Goal: Transaction & Acquisition: Purchase product/service

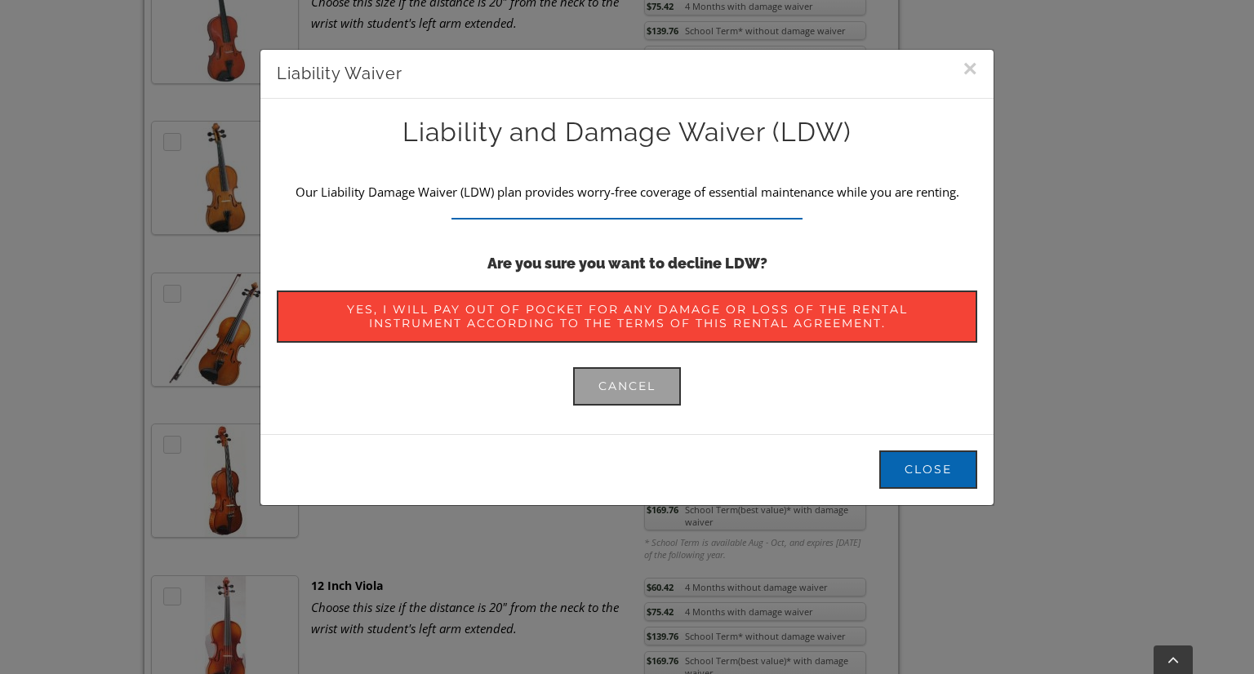
click at [965, 60] on button "×" at bounding box center [969, 68] width 15 height 24
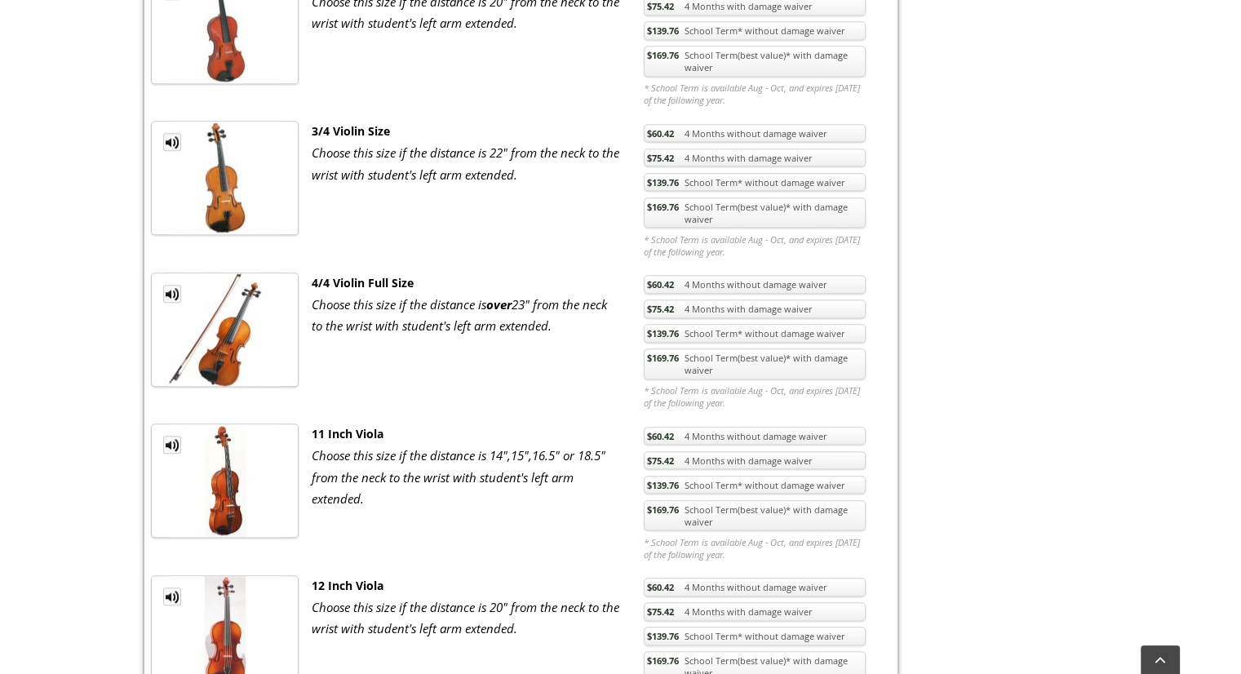
click at [757, 362] on link "$169.76 School Term(best value)* with damage waiver" at bounding box center [755, 364] width 222 height 31
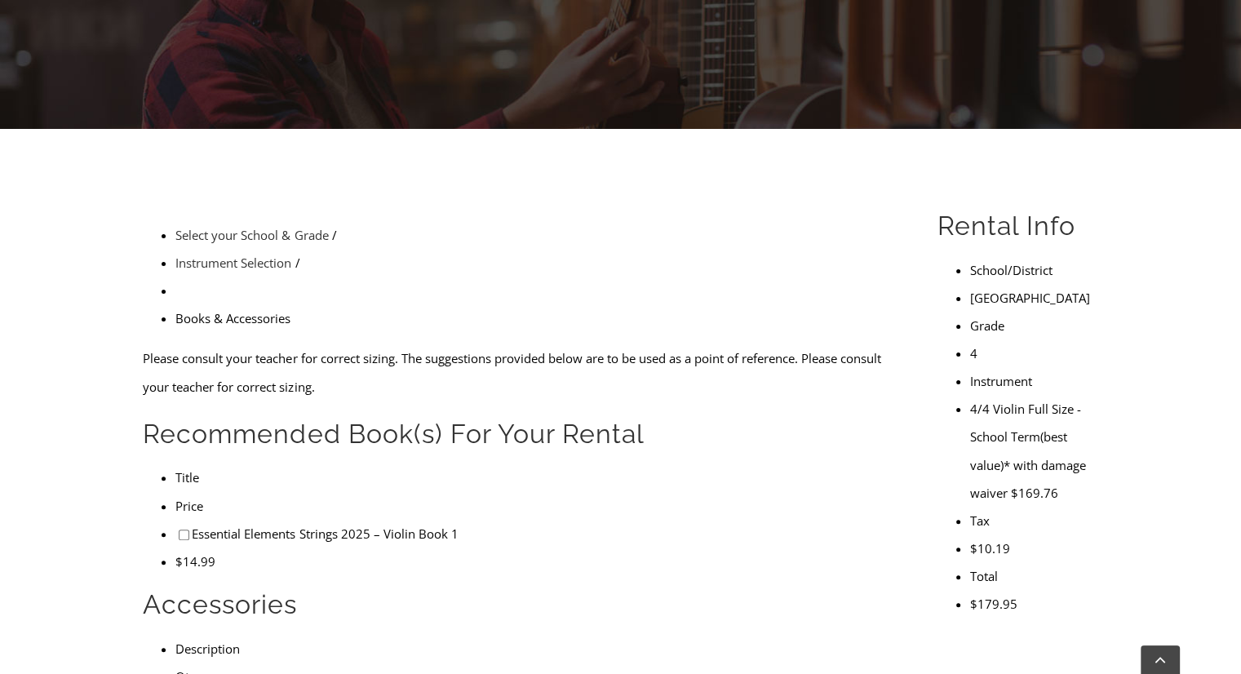
scroll to position [317, 0]
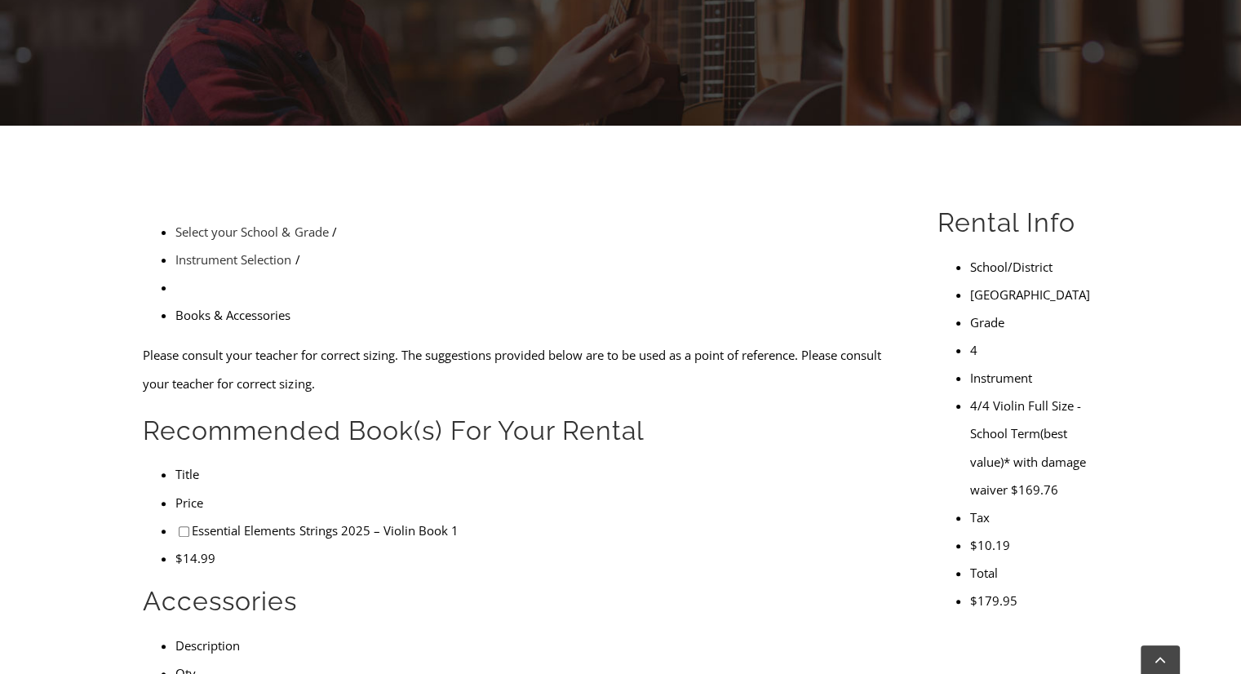
click at [764, 460] on ul "Title Price Essential Elements Strings 2025 – Violin Book 1 $14.99" at bounding box center [521, 515] width 757 height 111
click at [179, 526] on input"] "checkbox" at bounding box center [184, 531] width 11 height 11
checkbox input"] "true"
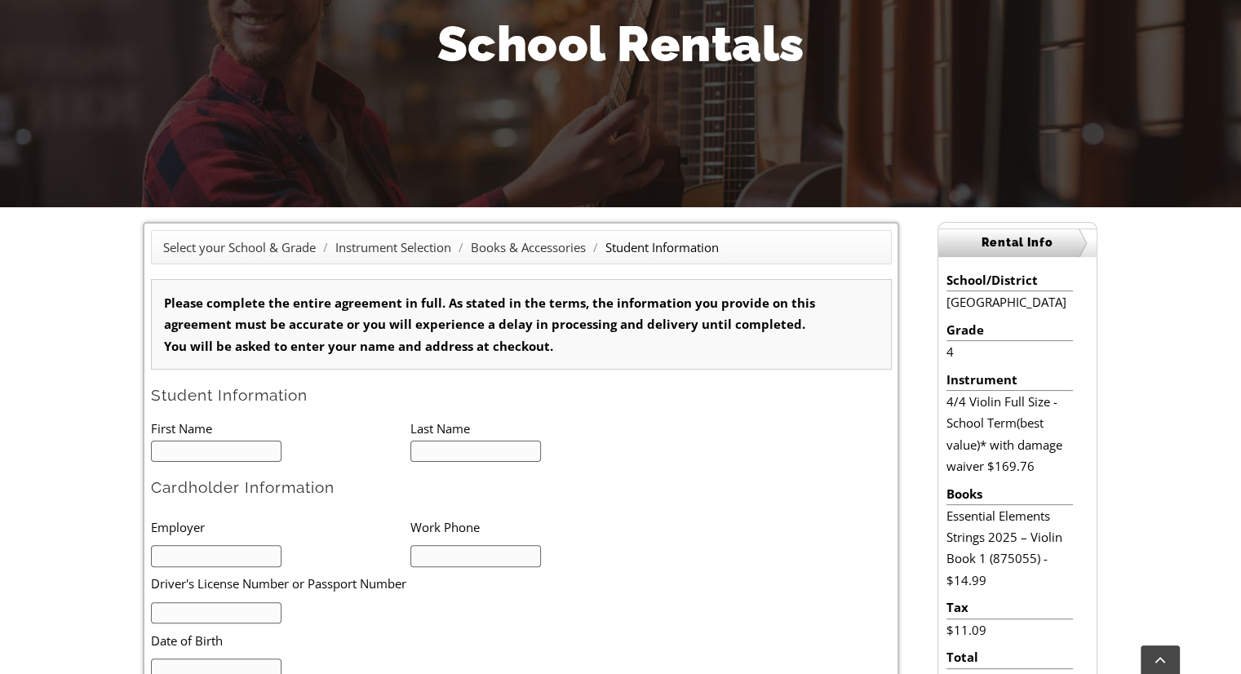
type input "1"
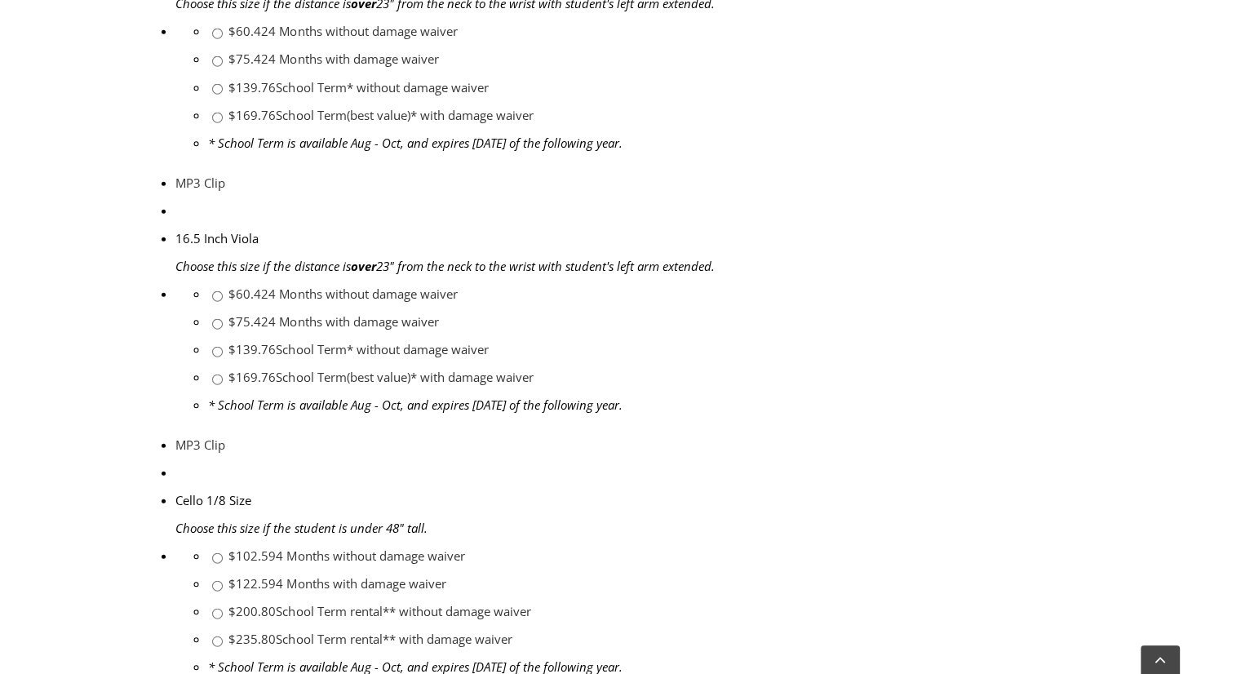
scroll to position [1045, 0]
